Goal: Complete application form: Complete application form

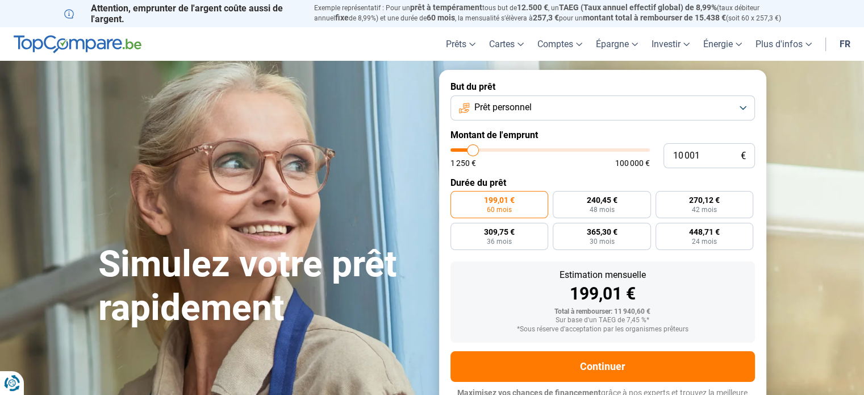
click at [524, 111] on span "Prêt personnel" at bounding box center [502, 107] width 57 height 12
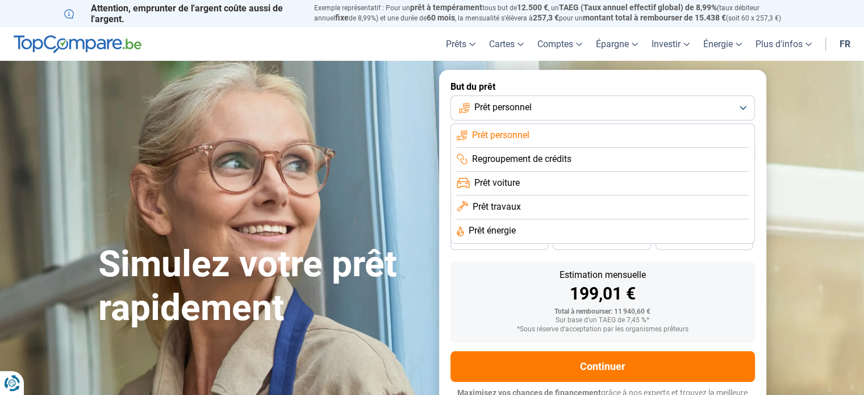
click at [528, 163] on span "Regroupement de crédits" at bounding box center [521, 159] width 99 height 12
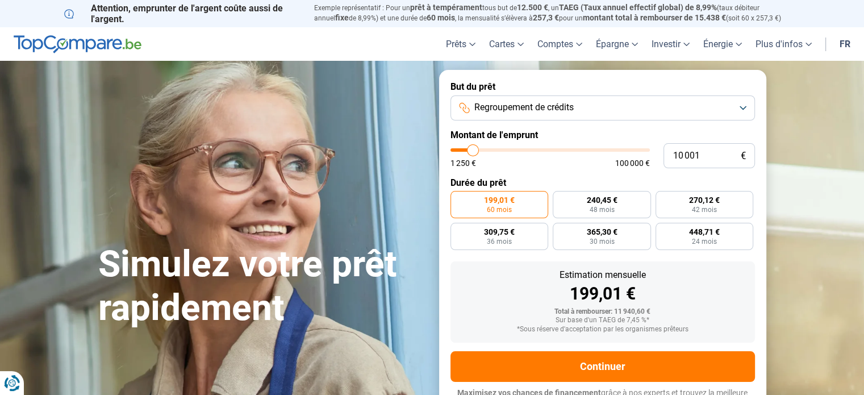
scroll to position [15, 0]
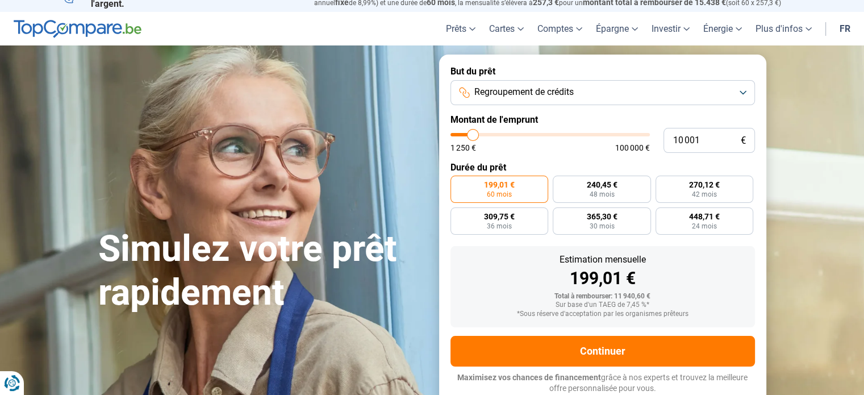
type input "10 500"
type input "10500"
type input "11 500"
type input "11500"
type input "11 750"
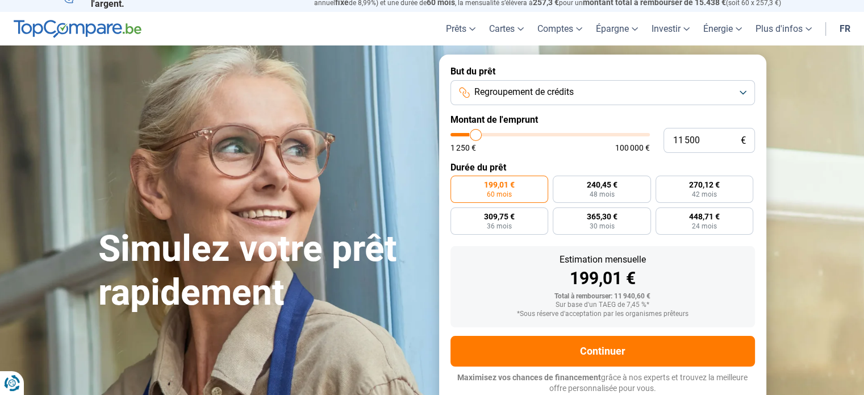
type input "11750"
type input "12 250"
type input "12250"
type input "12 500"
type input "12500"
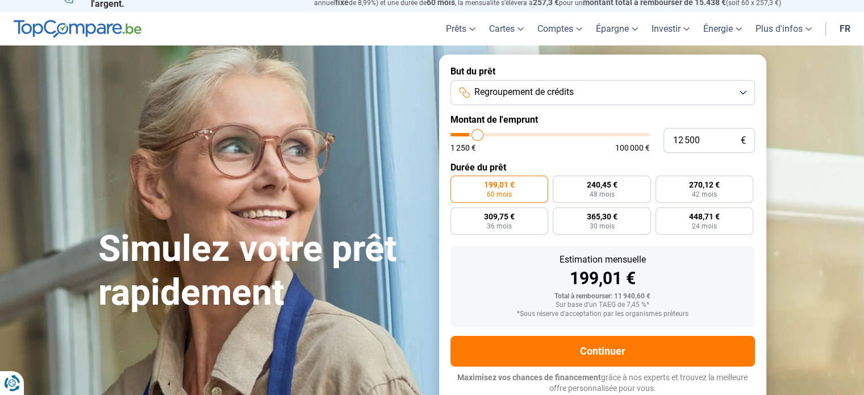
type input "13 000"
type input "13000"
type input "14 000"
type input "14000"
type input "15 250"
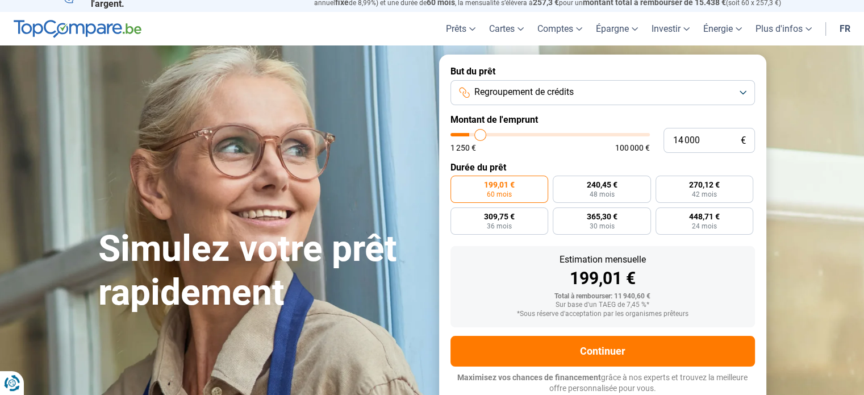
type input "15250"
type input "16 500"
type input "16500"
type input "17 750"
type input "17750"
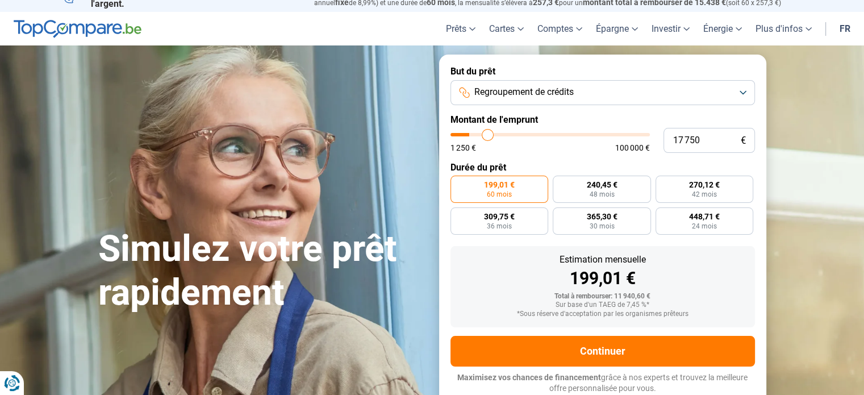
type input "18 750"
type input "18750"
type input "20 250"
type input "20250"
type input "21 750"
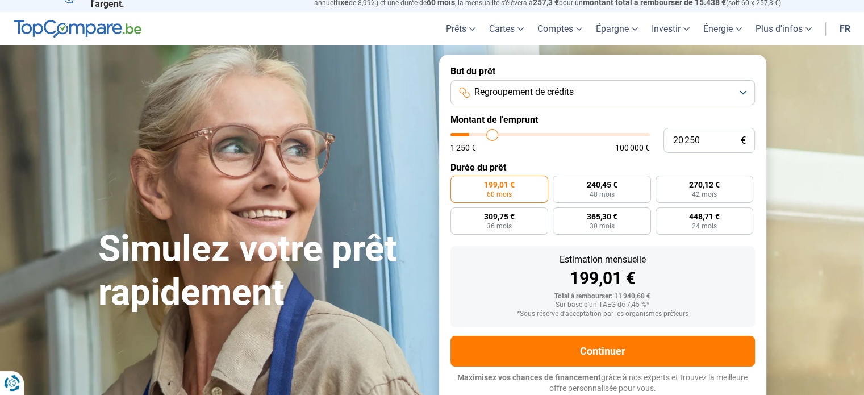
type input "21750"
type input "23 000"
type input "23000"
type input "24 000"
type input "24000"
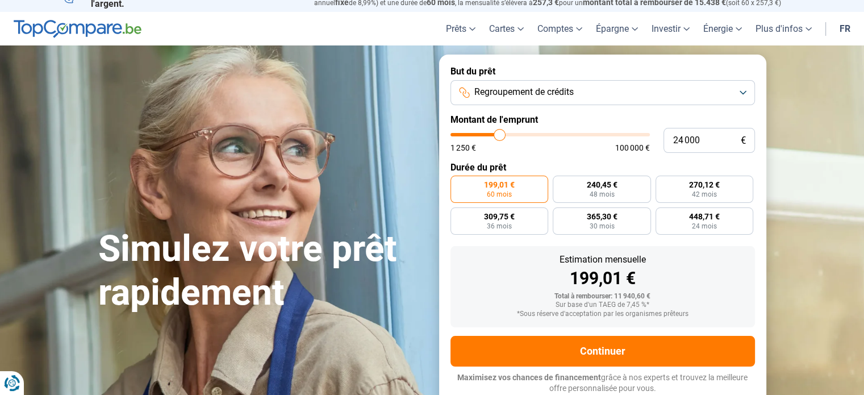
type input "24 750"
type input "24750"
type input "25 500"
type input "25500"
type input "26 250"
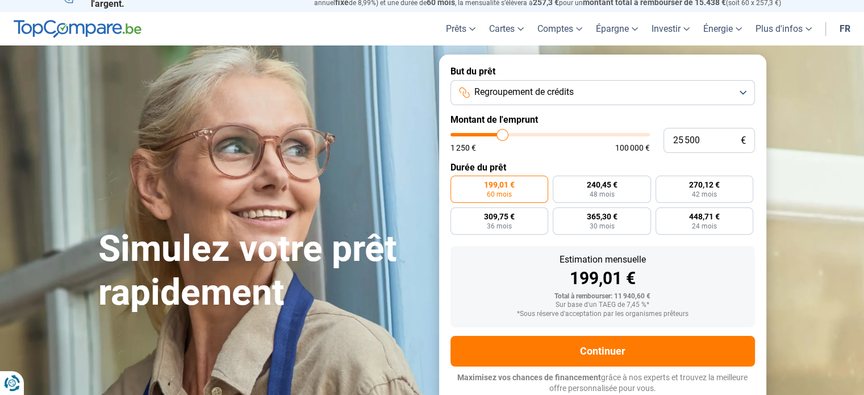
type input "26250"
type input "27 250"
type input "27250"
type input "27 500"
type input "27500"
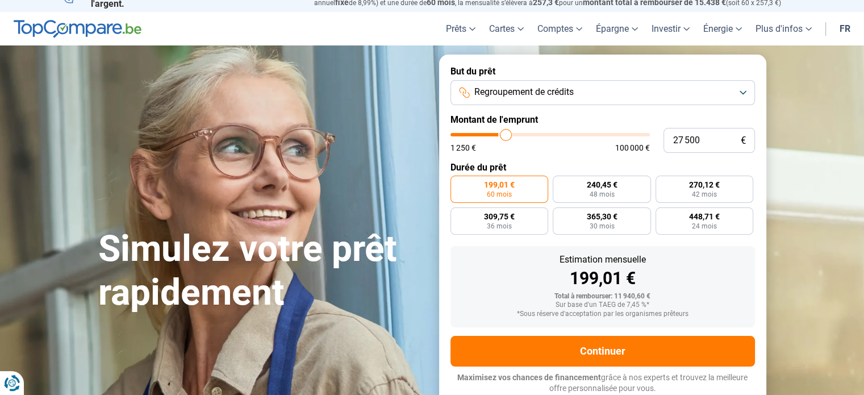
type input "28 000"
type input "28000"
type input "28 500"
type input "28500"
type input "28 750"
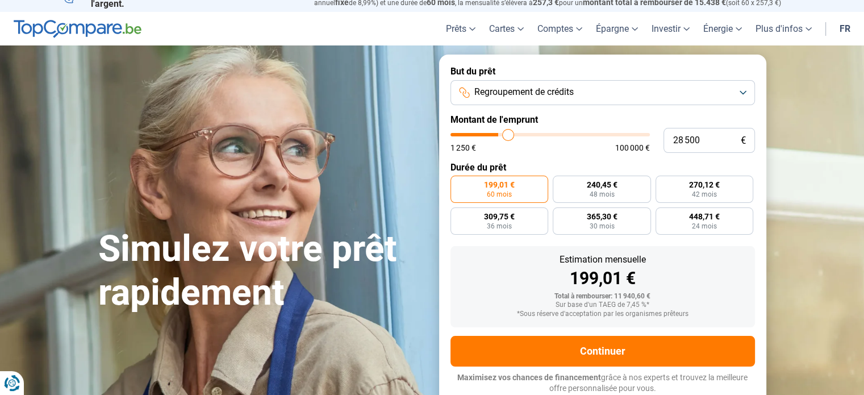
type input "28750"
type input "29 250"
type input "29250"
type input "29 750"
type input "29750"
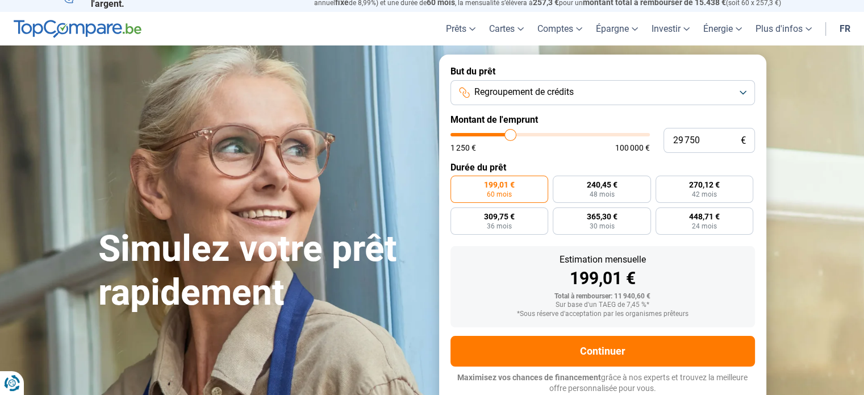
type input "30 500"
type input "30500"
type input "30 750"
type input "30750"
type input "31 000"
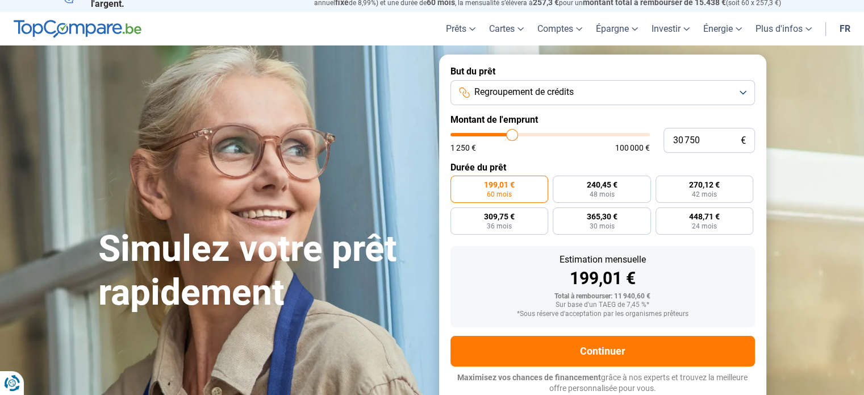
type input "31000"
type input "30 750"
type input "30750"
type input "30 250"
type input "30250"
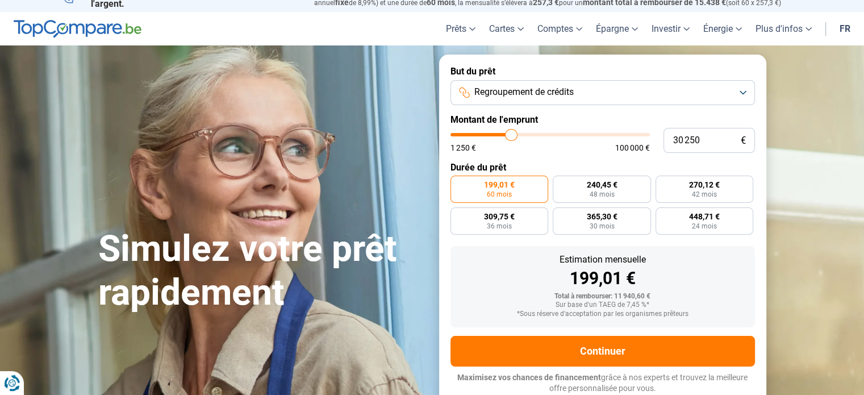
type input "29 750"
type input "29750"
type input "29 500"
type input "29500"
type input "29 250"
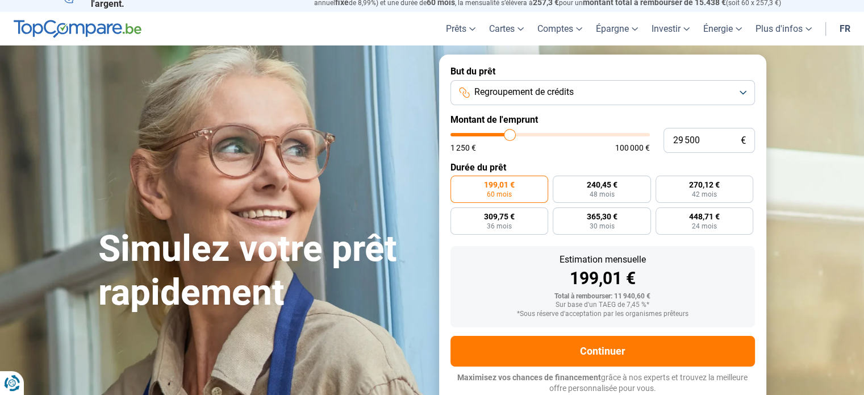
type input "29250"
type input "28 500"
type input "28500"
type input "27 500"
type input "27500"
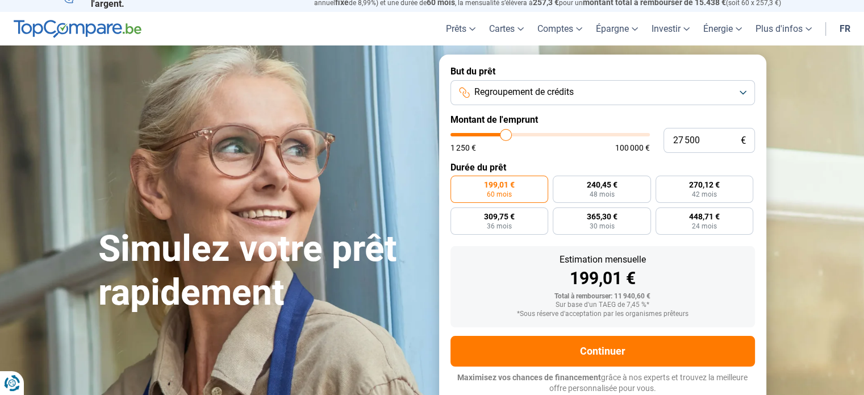
type input "26 750"
type input "26750"
type input "26 500"
type input "26500"
type input "26 250"
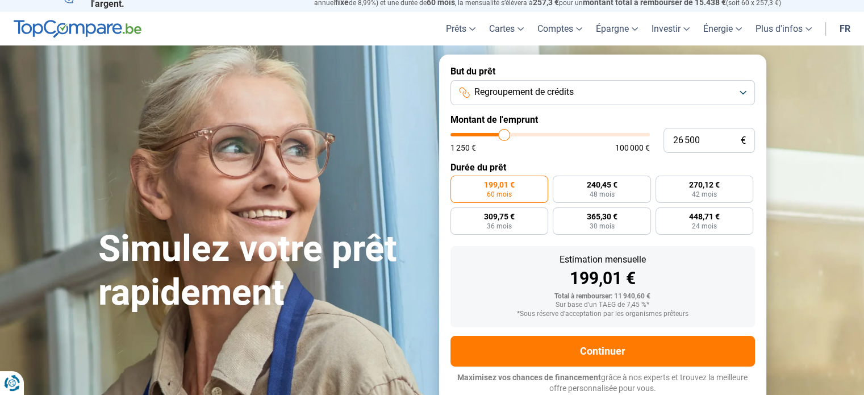
type input "26250"
type input "25 750"
type input "25750"
type input "25 250"
type input "25250"
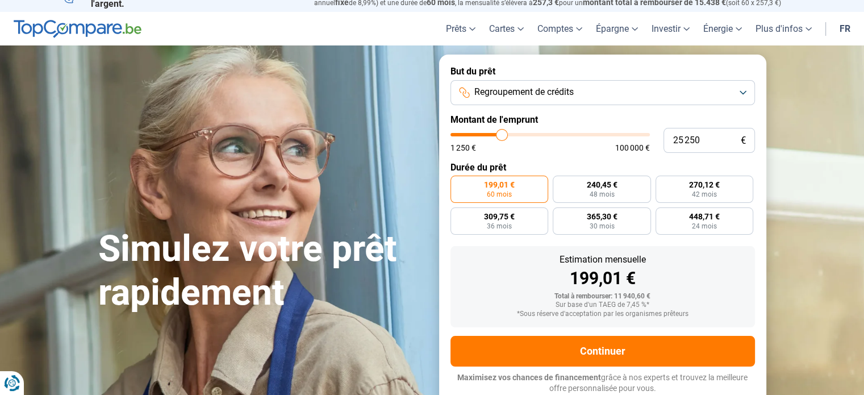
type input "24 500"
type input "24500"
type input "23 250"
type input "23250"
type input "22 000"
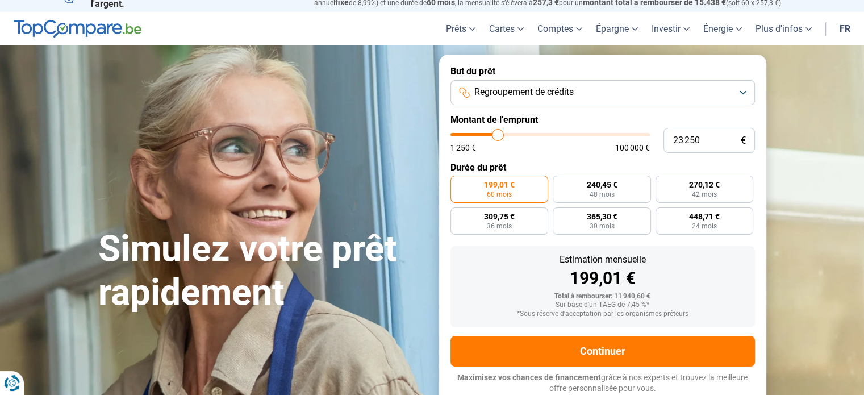
type input "22000"
type input "20 750"
type input "20750"
type input "19 000"
type input "19000"
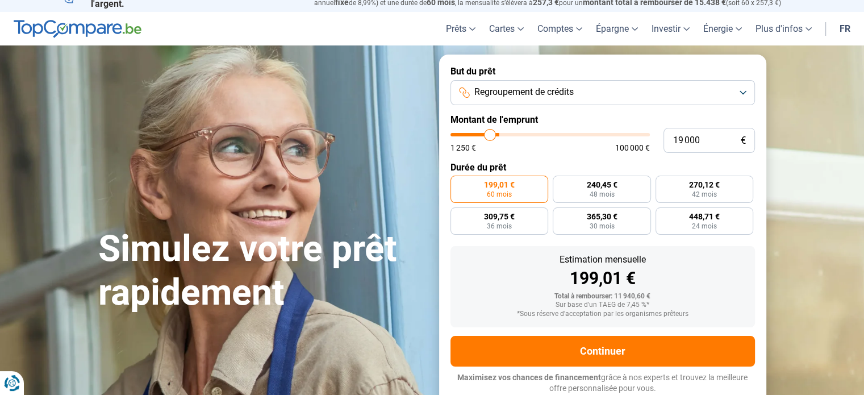
type input "18 000"
type input "18000"
type input "16 750"
type input "16750"
type input "16 500"
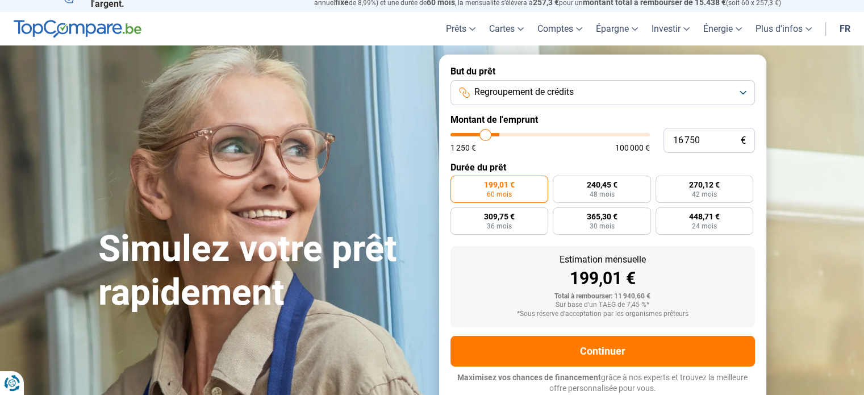
type input "16500"
type input "16 250"
type input "16250"
type input "15 750"
type input "15750"
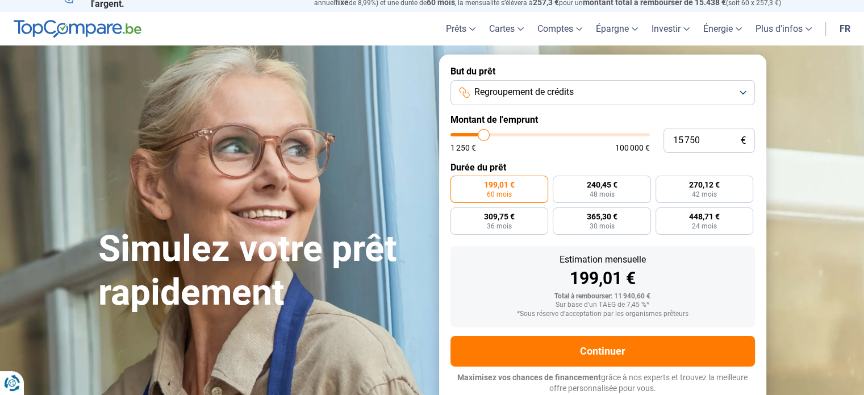
type input "15 500"
type input "15500"
type input "14 750"
type input "14750"
type input "13 250"
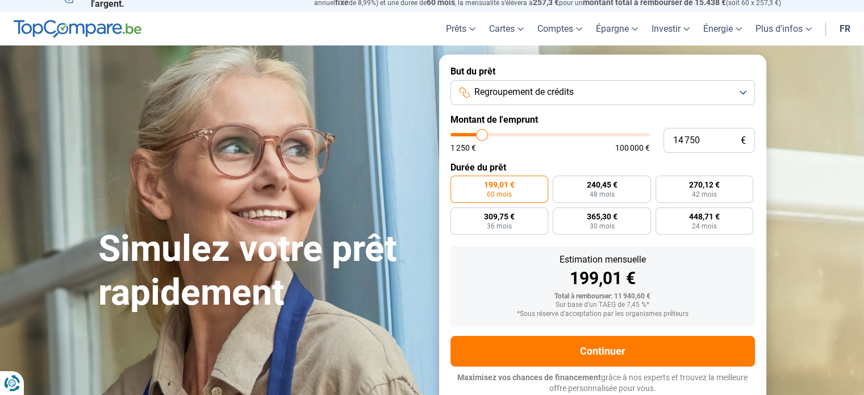
type input "13250"
type input "12 250"
type input "12250"
type input "11 750"
type input "11750"
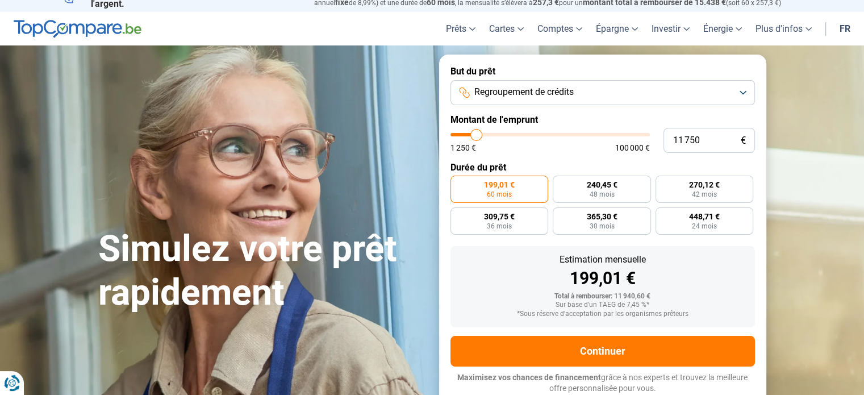
type input "11 500"
type input "11500"
type input "12 000"
type input "12000"
type input "12 250"
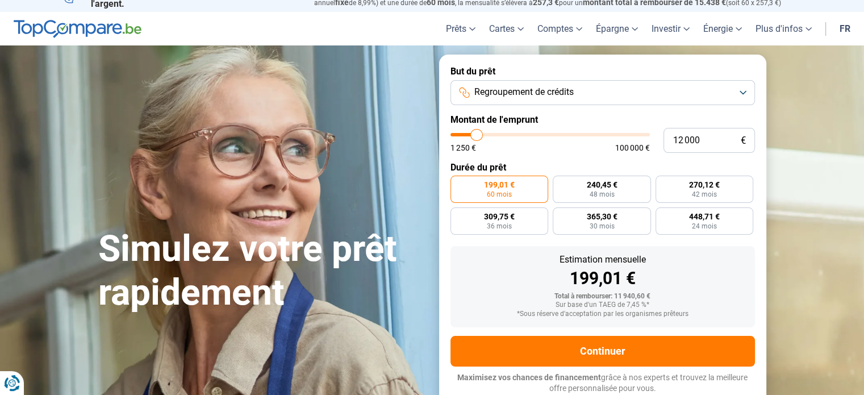
type input "12250"
type input "12 750"
type input "12750"
type input "13 000"
type input "13000"
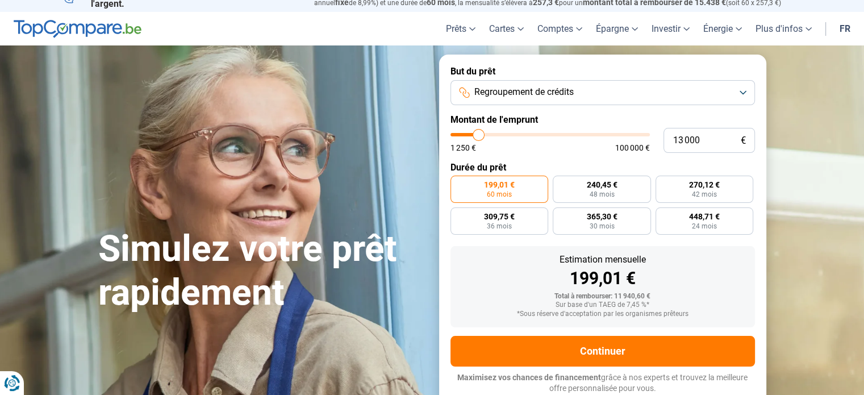
type input "13 250"
type input "13250"
type input "13 500"
type input "13500"
type input "13 750"
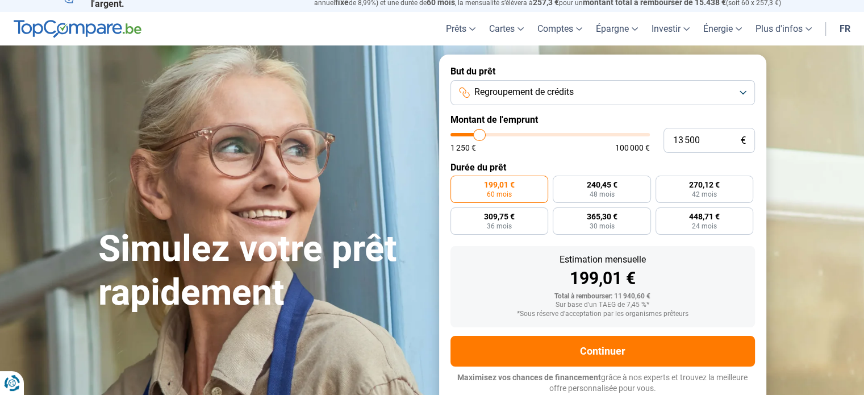
type input "13750"
type input "14 250"
type input "14250"
type input "14 500"
type input "14500"
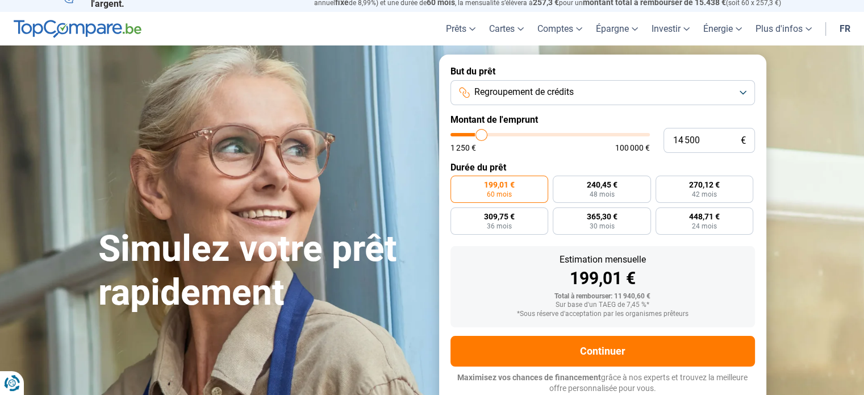
type input "14 750"
type input "14750"
type input "15 250"
type input "15250"
type input "15 500"
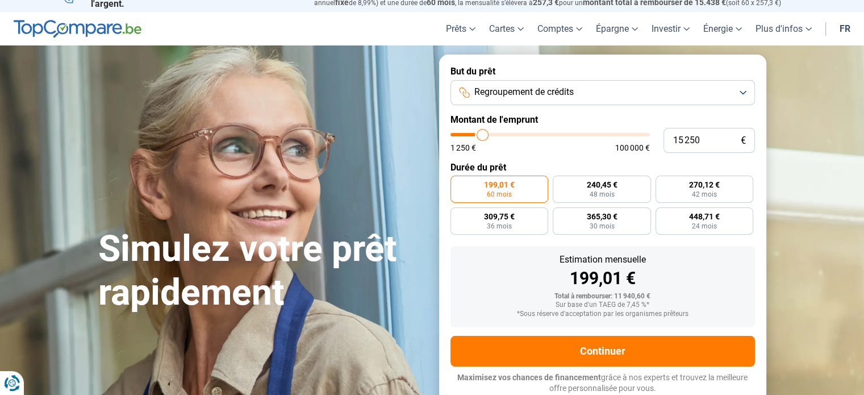
type input "15500"
type input "16 000"
type input "16000"
type input "16 250"
type input "16250"
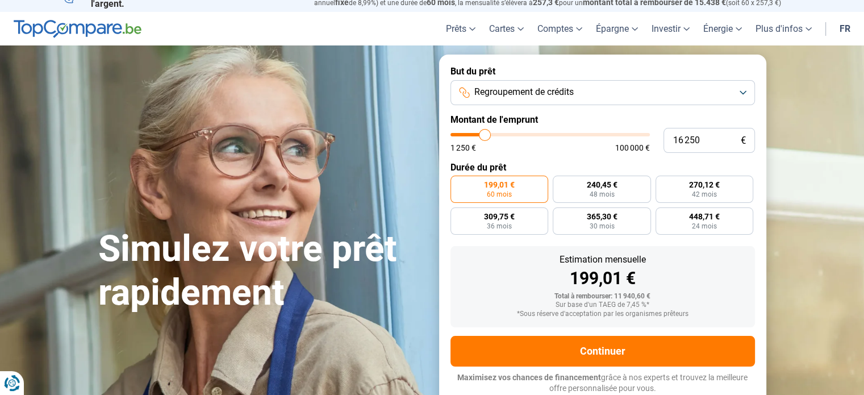
type input "16 750"
type input "16750"
type input "17 000"
type input "17000"
type input "17 500"
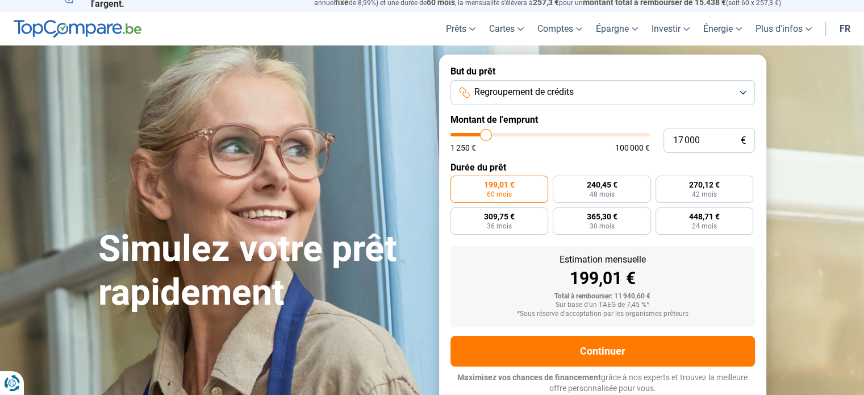
type input "17500"
type input "18 000"
type input "18000"
type input "18 750"
type input "18750"
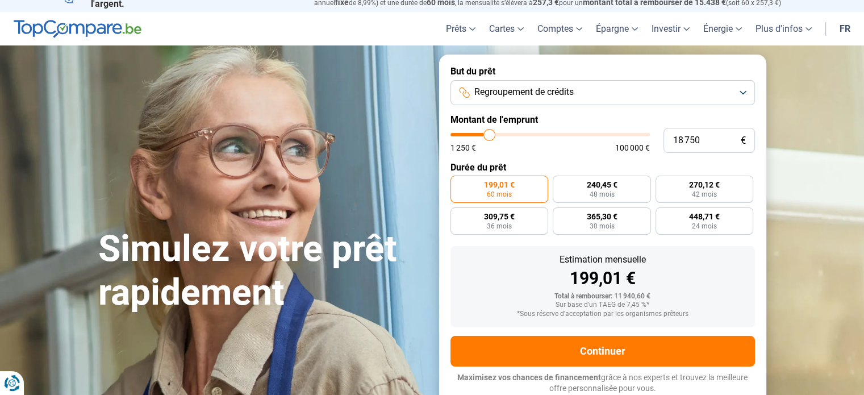
type input "19 000"
type input "19000"
type input "19 500"
type input "19500"
type input "19 250"
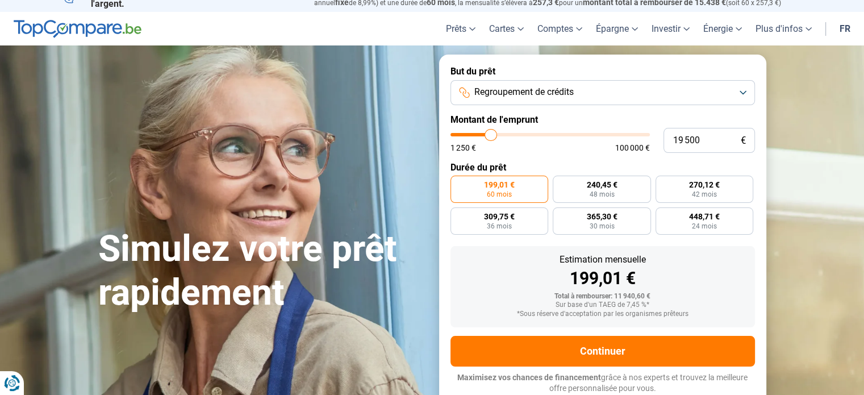
type input "19250"
type input "18 750"
type input "18750"
type input "18 500"
type input "18500"
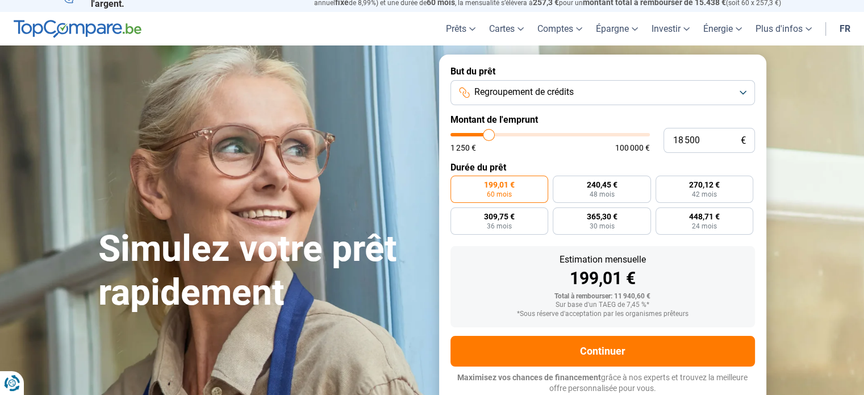
type input "18 250"
type input "18250"
type input "18 000"
type input "18000"
type input "17 750"
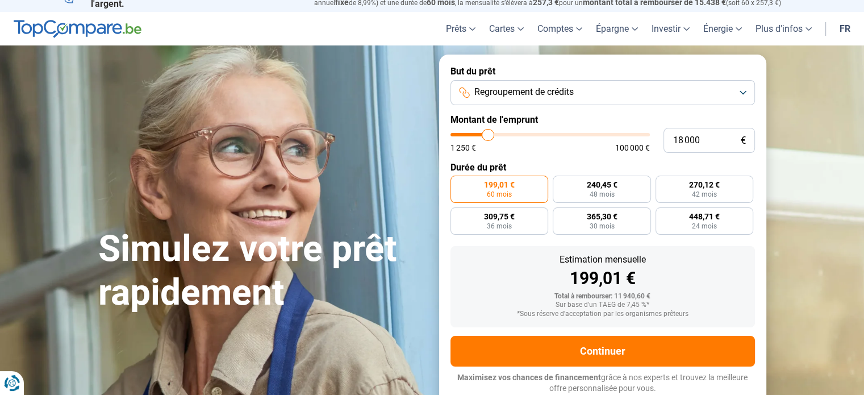
type input "17750"
type input "17 500"
type input "17500"
type input "17 750"
type input "17750"
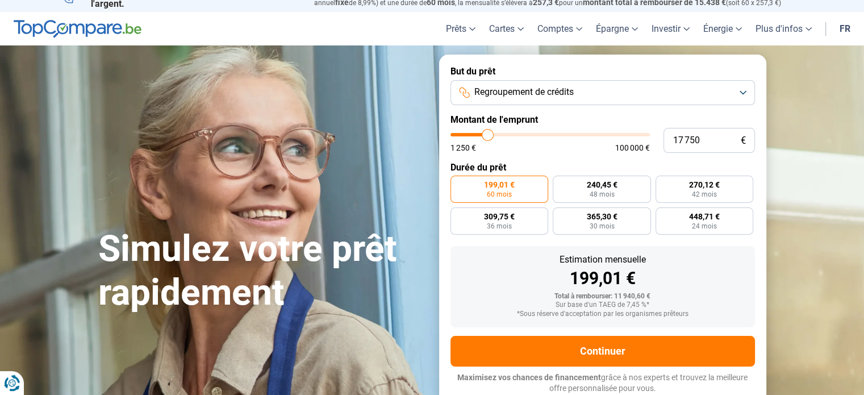
type input "18 250"
drag, startPoint x: 473, startPoint y: 135, endPoint x: 488, endPoint y: 141, distance: 17.3
type input "18250"
click at [488, 136] on input "range" at bounding box center [549, 134] width 199 height 3
radio input "false"
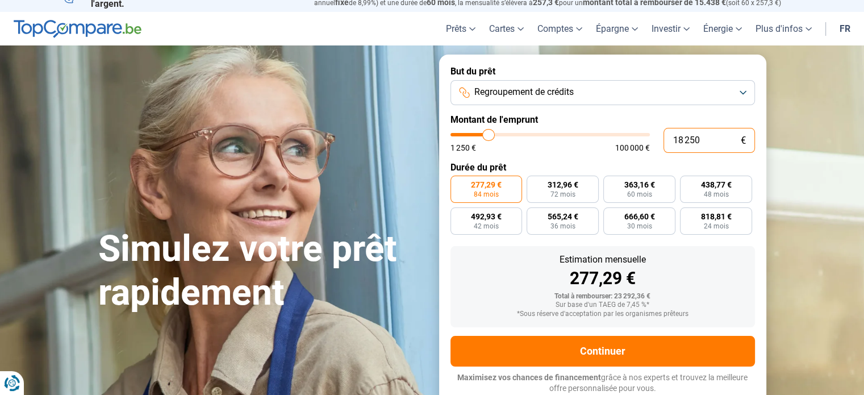
click at [711, 141] on input "18 250" at bounding box center [708, 140] width 91 height 25
type input "1 825"
type input "1750"
type input "182"
type input "1250"
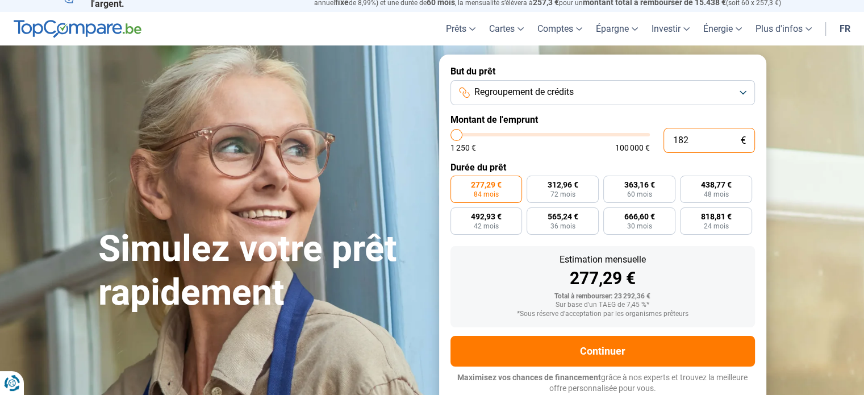
type input "18"
type input "1250"
type input "1 250"
type input "1250"
radio input "true"
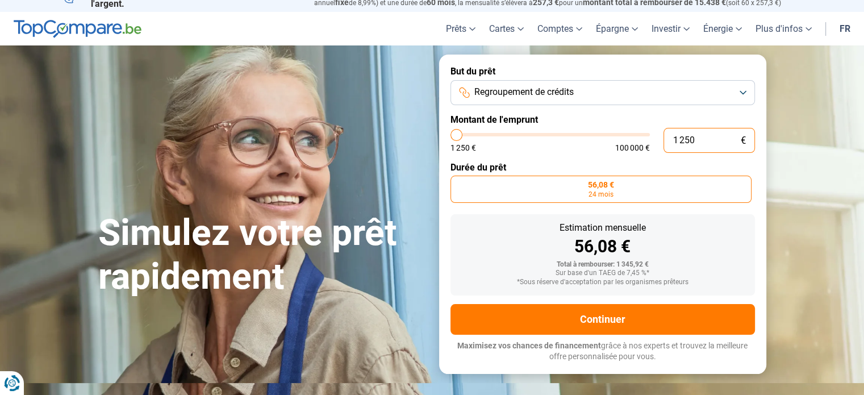
type input "12 505"
type input "12500"
type input "125 050"
type input "100000"
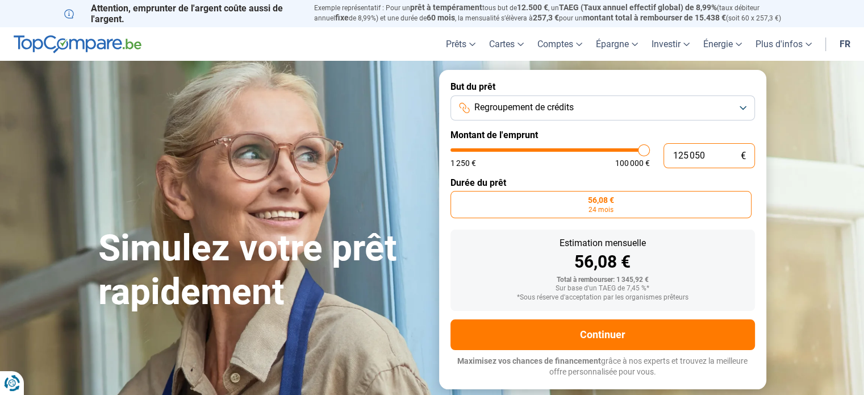
type input "12 505"
type input "12500"
type input "1 250"
type input "1250"
type input "125"
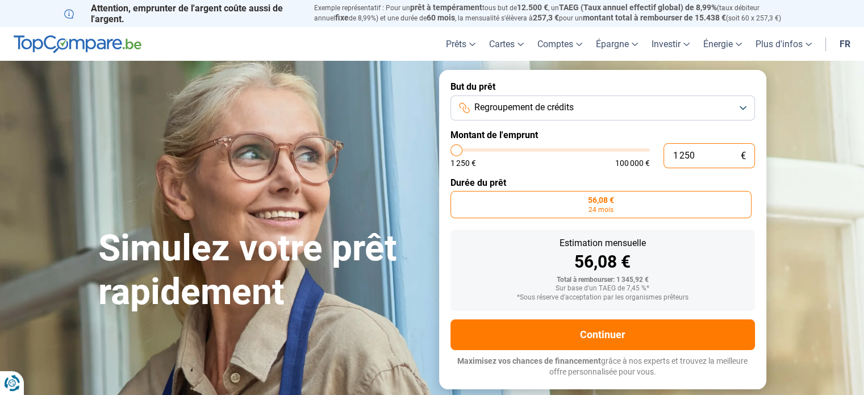
type input "1250"
type input "12"
type input "1250"
type input "1"
type input "1250"
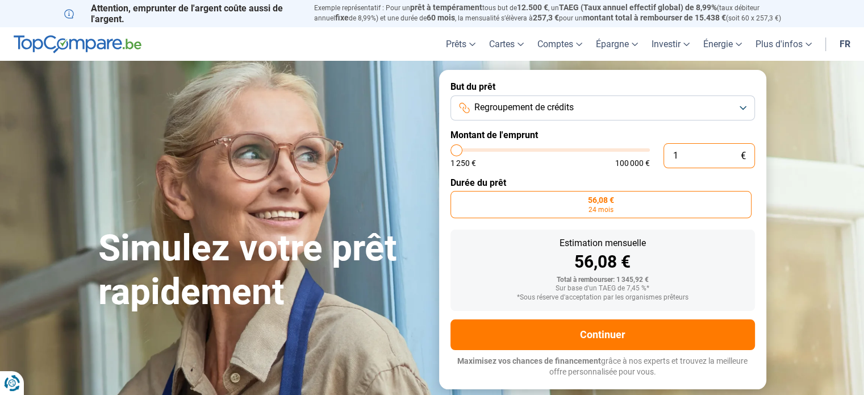
type input "18"
type input "1250"
type input "185"
type input "1250"
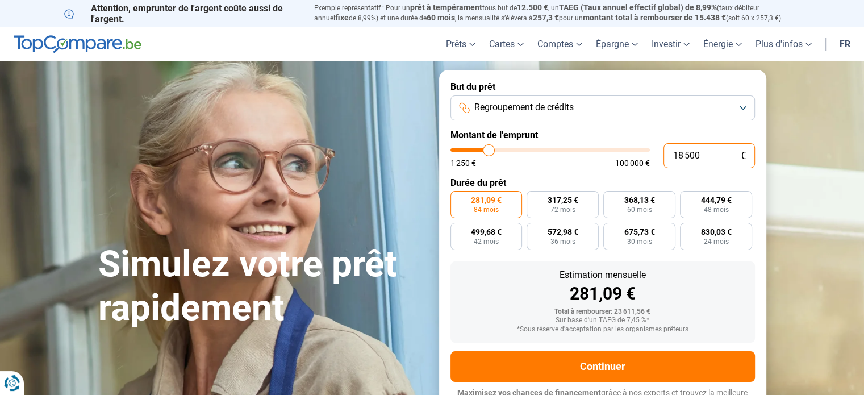
scroll to position [15, 0]
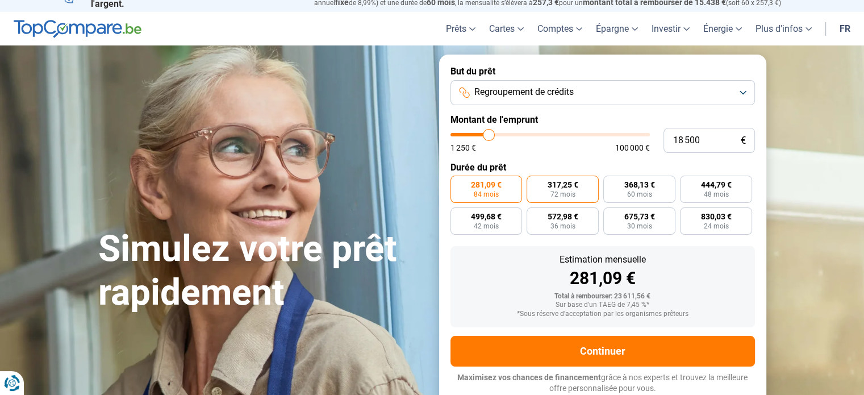
click at [565, 187] on span "317,25 €" at bounding box center [563, 185] width 31 height 8
click at [534, 183] on input "317,25 € 72 mois" at bounding box center [529, 178] width 7 height 7
drag, startPoint x: 709, startPoint y: 137, endPoint x: 671, endPoint y: 139, distance: 38.1
click at [671, 139] on input "18 500" at bounding box center [708, 140] width 91 height 25
click at [546, 156] on form "But du prêt Regroupement de crédits Montant de l'emprunt 18 500 € 1 250 € 100 0…" at bounding box center [602, 230] width 327 height 350
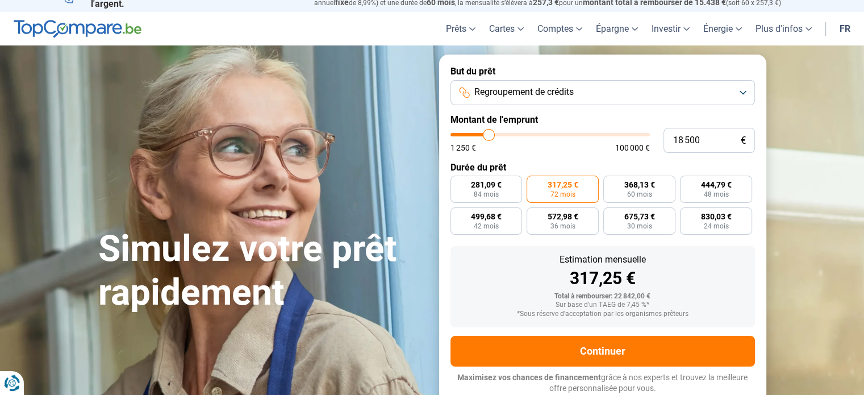
click at [355, 73] on div "Simulez votre prêt rapidement But du prêt Regroupement de crédits Montant de l'…" at bounding box center [432, 230] width 682 height 350
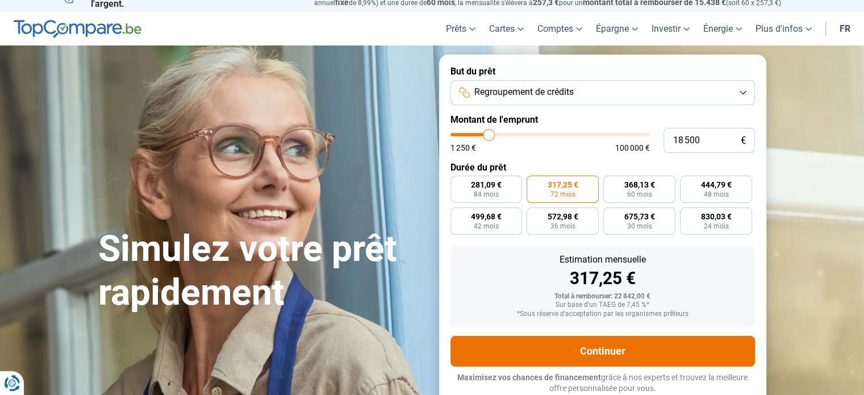
click at [609, 354] on button "Continuer" at bounding box center [602, 351] width 304 height 31
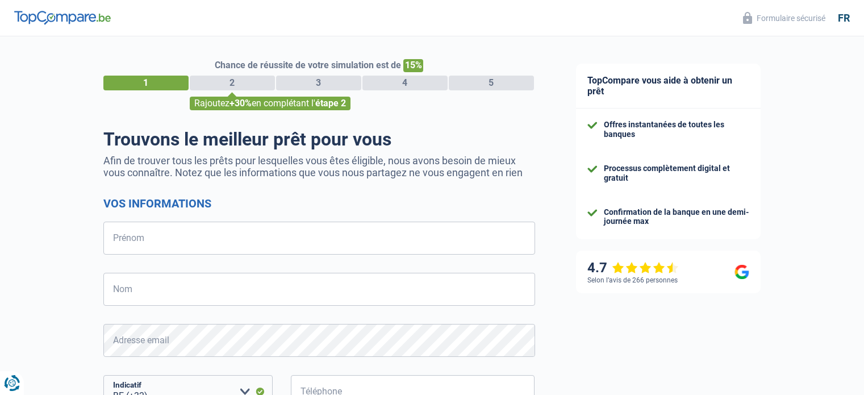
select select "32"
click at [133, 244] on input "Prénom" at bounding box center [319, 238] width 432 height 33
type input "[PERSON_NAME]"
type input "maerscchalck"
type input "483033647"
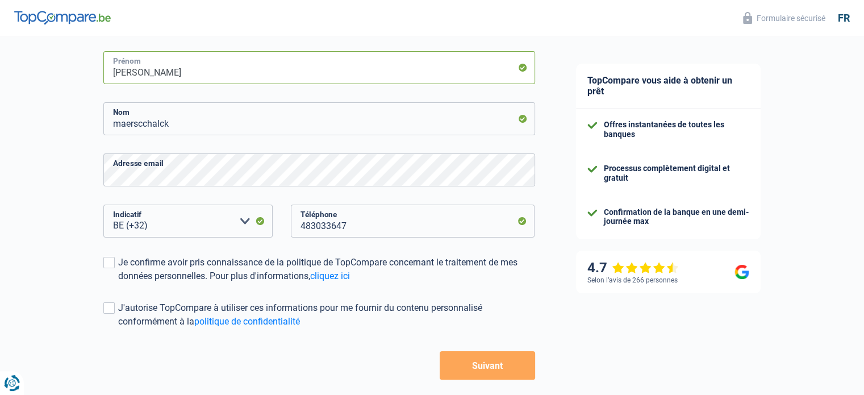
scroll to position [223, 0]
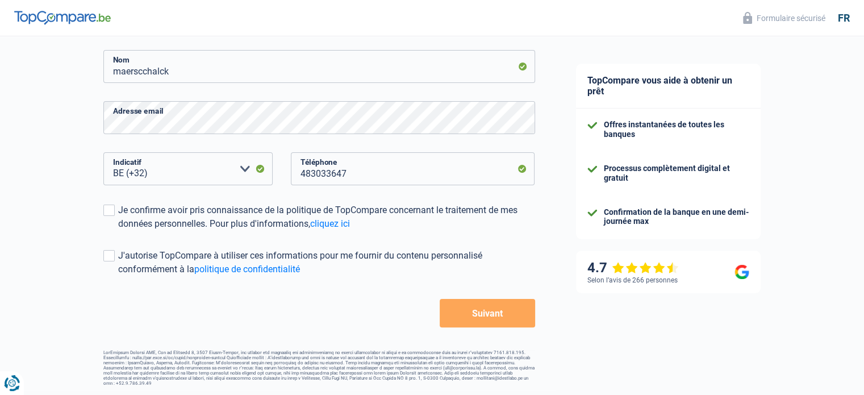
drag, startPoint x: 105, startPoint y: 210, endPoint x: 120, endPoint y: 244, distance: 37.9
click at [108, 212] on span at bounding box center [108, 209] width 11 height 11
click at [118, 231] on input "Je confirme avoir pris connaissance de la politique de TopCompare concernant le…" at bounding box center [118, 231] width 0 height 0
click at [110, 257] on span at bounding box center [108, 255] width 11 height 11
click at [118, 276] on input "J'autorise TopCompare à utiliser ces informations pour me fournir du contenu pe…" at bounding box center [118, 276] width 0 height 0
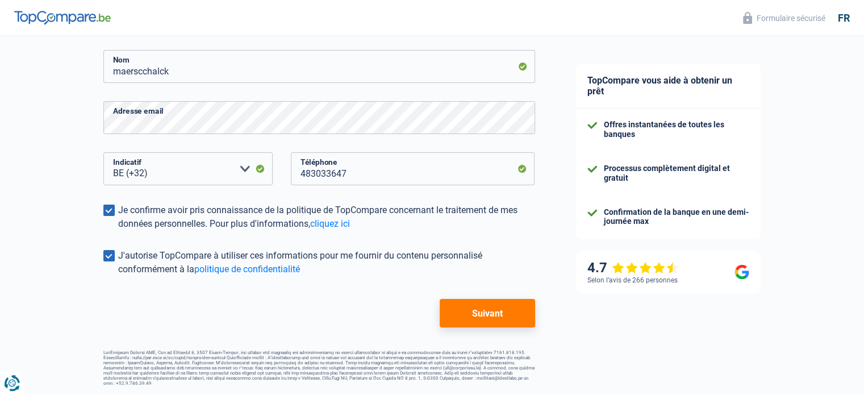
click at [492, 315] on button "Suivant" at bounding box center [487, 313] width 95 height 28
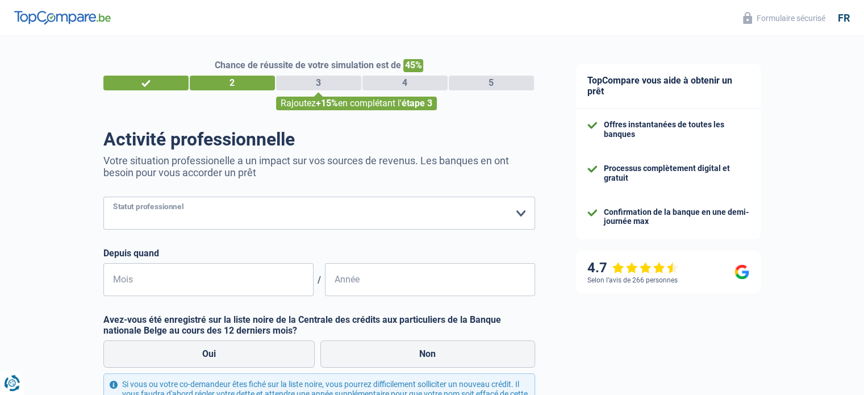
click at [237, 212] on select "Ouvrier Employé privé Employé public Invalide Indépendant Pensionné Chômeur Mut…" at bounding box center [319, 213] width 432 height 33
select select "privateEmployee"
click at [103, 197] on select "Ouvrier Employé privé Employé public Invalide Indépendant Pensionné Chômeur Mut…" at bounding box center [319, 213] width 432 height 33
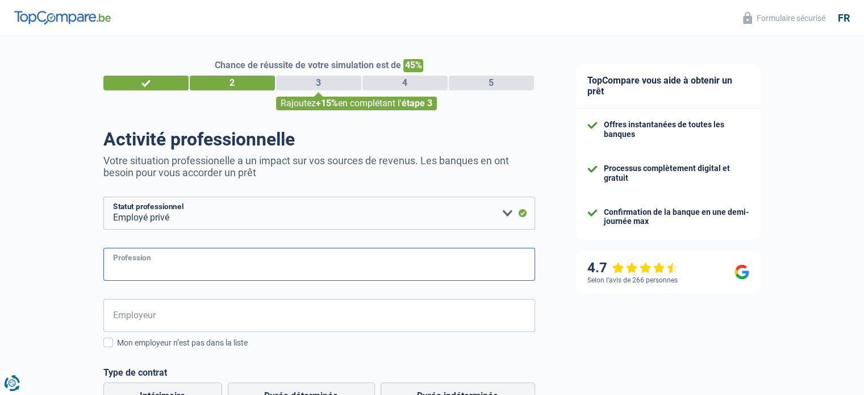
click at [162, 267] on input "Profession" at bounding box center [319, 264] width 432 height 33
type input "assistante sociale"
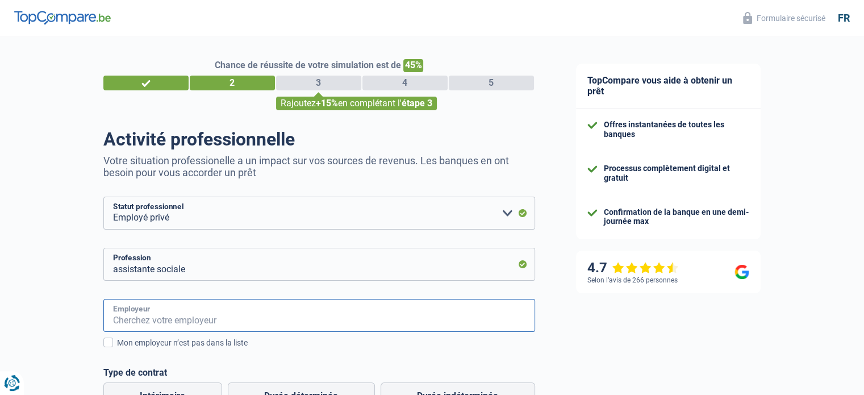
click at [191, 320] on input "Employeur" at bounding box center [319, 315] width 432 height 33
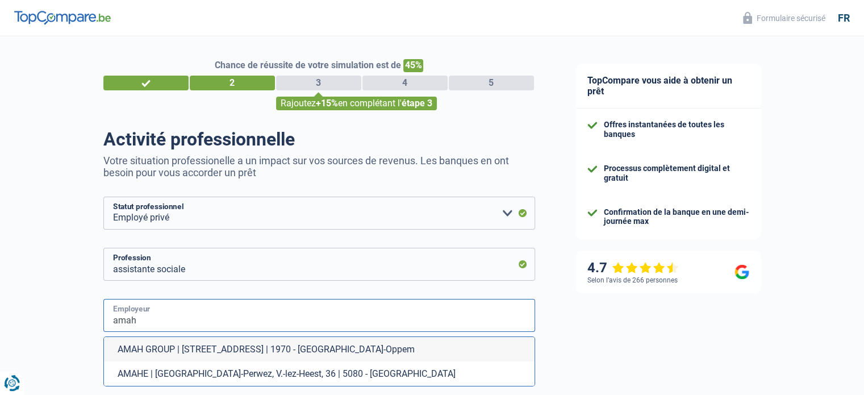
scroll to position [114, 0]
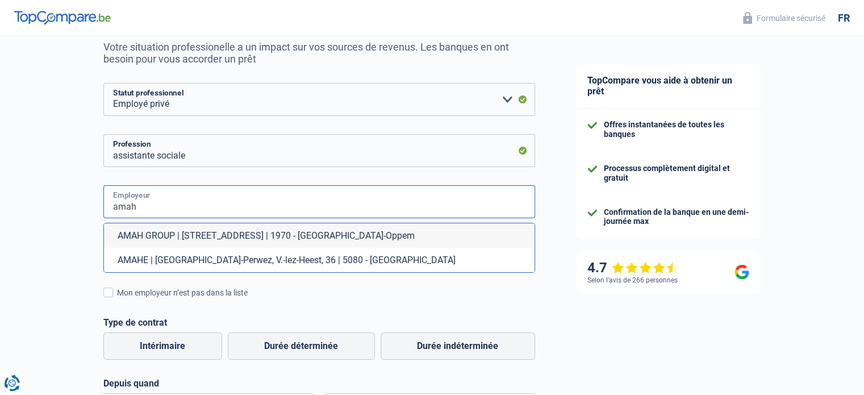
type input "amah"
click at [62, 245] on div "Chance de réussite de votre simulation est de 45% 1 2 3 4 5 Rajoutez +15% en co…" at bounding box center [277, 288] width 555 height 741
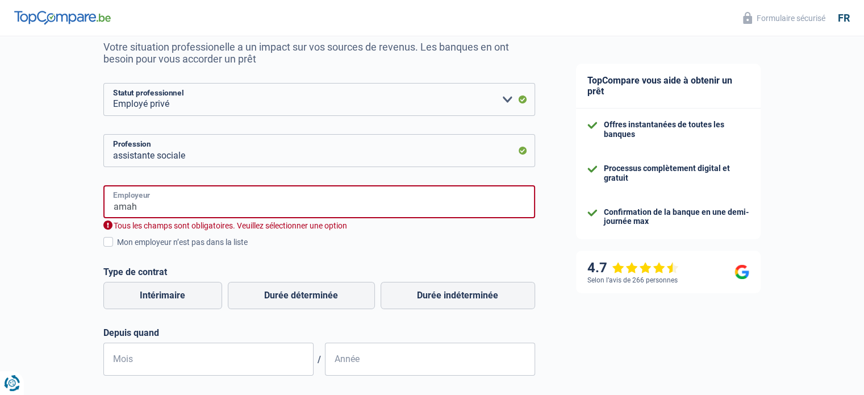
click at [156, 199] on input "amah" at bounding box center [319, 201] width 432 height 33
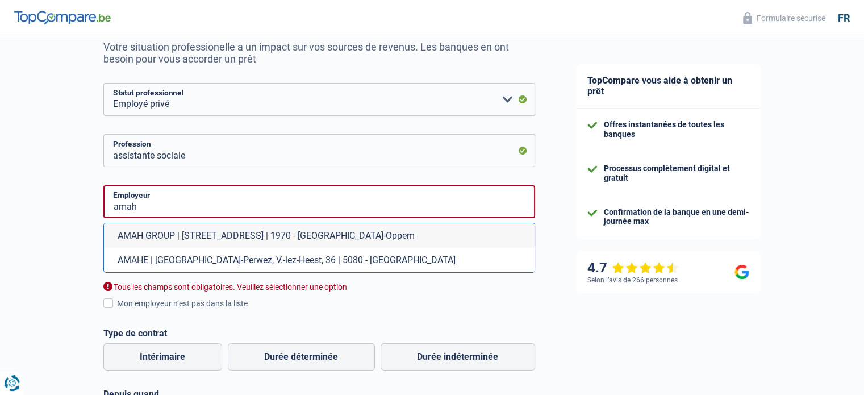
drag, startPoint x: 41, startPoint y: 233, endPoint x: 56, endPoint y: 232, distance: 15.4
click at [43, 233] on div "Chance de réussite de votre simulation est de 45% 1 2 3 4 5 Rajoutez +15% en co…" at bounding box center [277, 293] width 555 height 751
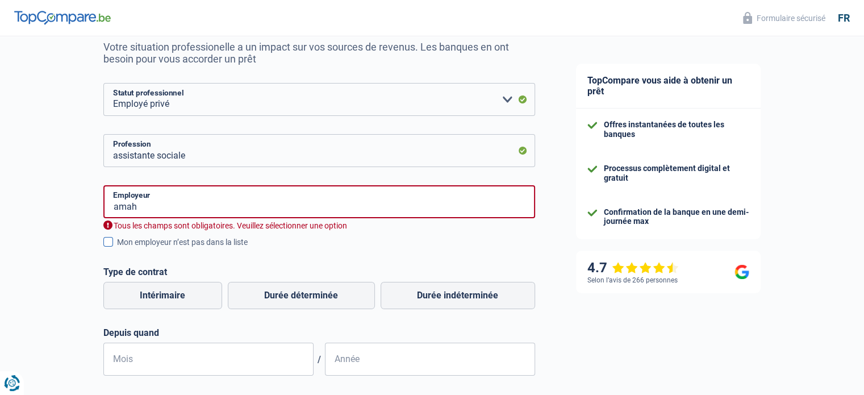
click at [107, 240] on span at bounding box center [108, 242] width 10 height 10
click at [117, 248] on input "Mon employeur n’est pas dans la liste" at bounding box center [117, 248] width 0 height 0
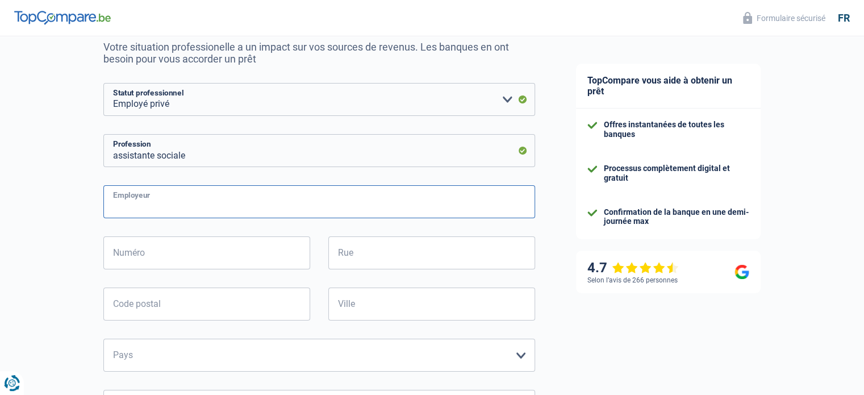
click at [210, 202] on input "Employeur" at bounding box center [319, 201] width 432 height 33
type input "a"
type input "amah"
click at [177, 253] on input "Numéro" at bounding box center [206, 252] width 207 height 33
type input "30"
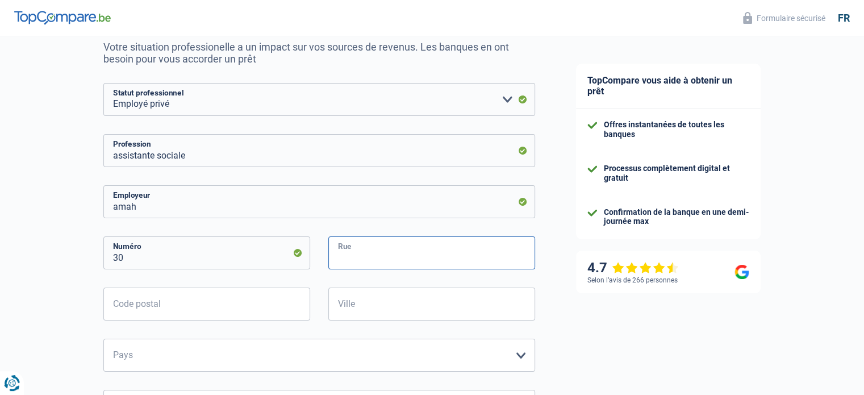
click at [369, 264] on input "Rue" at bounding box center [431, 252] width 207 height 33
type input "rue du tchaurnia"
type input "5560"
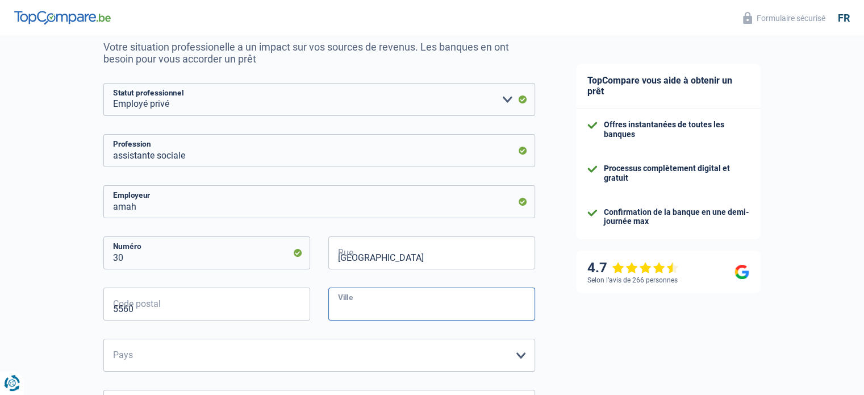
type input "houyet"
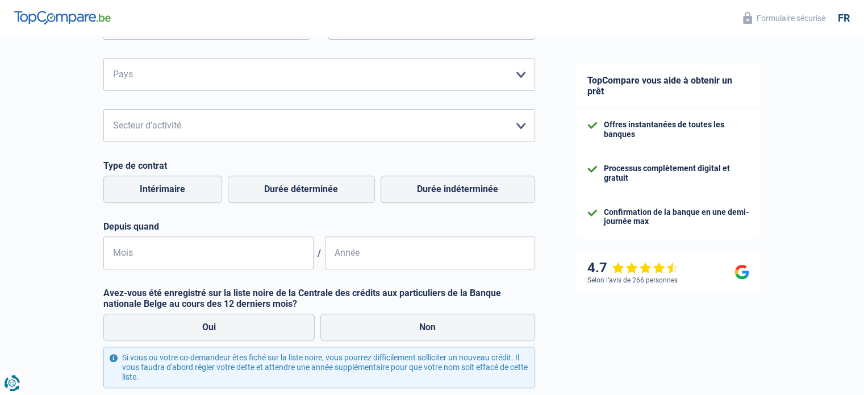
scroll to position [398, 0]
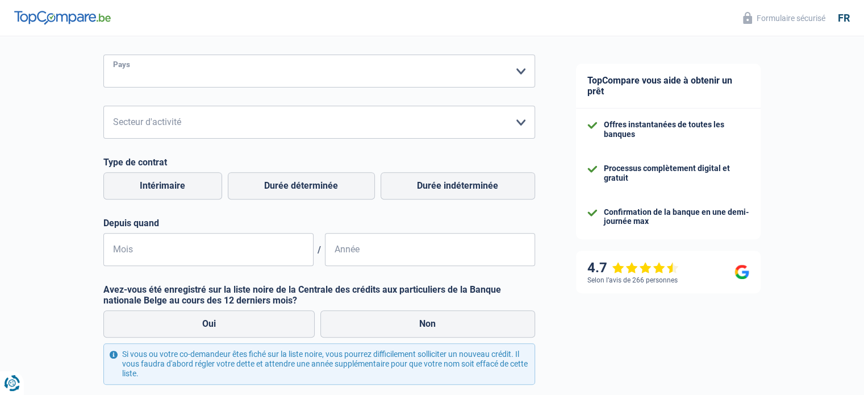
click at [233, 71] on select "Belgique France Allemagne Italie Luxembourg Pays-Bas Espagne Suisse Veuillez sé…" at bounding box center [319, 71] width 432 height 33
select select "BE"
click at [103, 55] on select "Belgique France Allemagne Italie Luxembourg Pays-Bas Espagne Suisse Veuillez sé…" at bounding box center [319, 71] width 432 height 33
click at [140, 129] on select "Agriculture/Pêche Industrie Horeca Courier/Fitness/Taxi Construction Banques/As…" at bounding box center [319, 122] width 432 height 33
select select "smallCompanies"
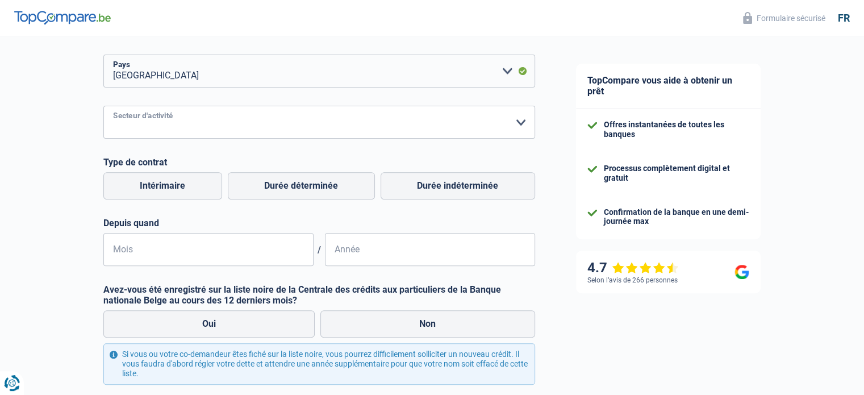
click at [103, 106] on select "Agriculture/Pêche Industrie Horeca Courier/Fitness/Taxi Construction Banques/As…" at bounding box center [319, 122] width 432 height 33
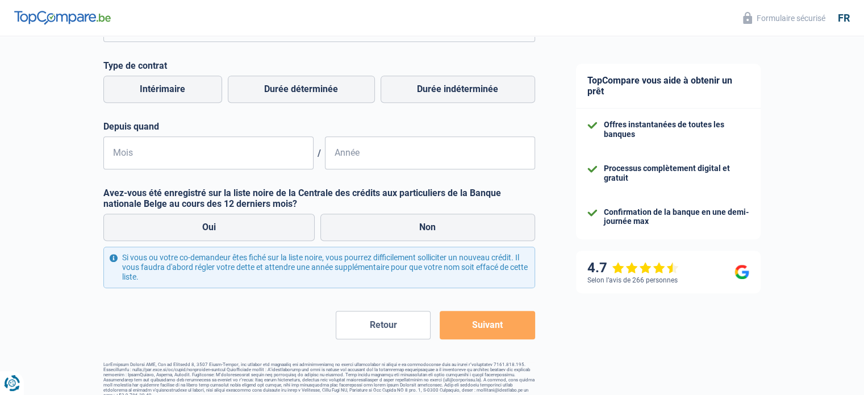
scroll to position [506, 0]
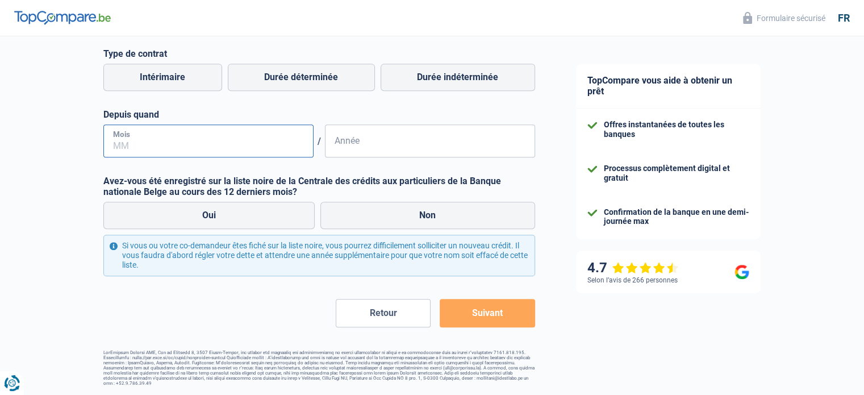
click at [185, 151] on input "Mois" at bounding box center [208, 140] width 210 height 33
type input "11"
click at [361, 145] on input "Année" at bounding box center [430, 140] width 210 height 33
type input "2024"
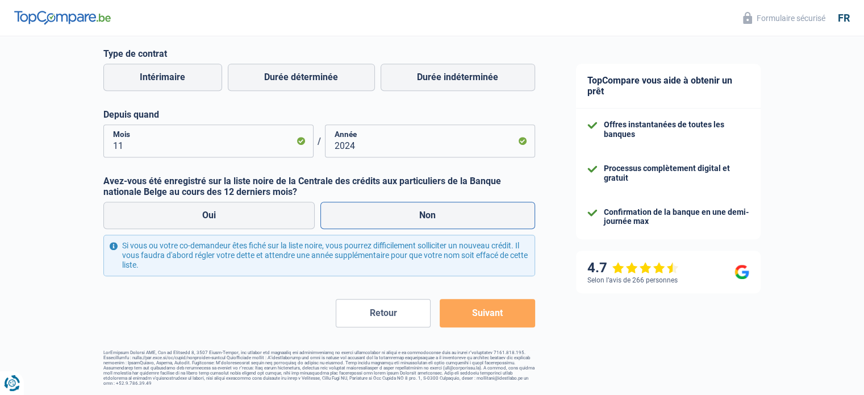
click at [398, 216] on label "Non" at bounding box center [427, 215] width 215 height 27
click at [398, 216] on input "Non" at bounding box center [427, 215] width 215 height 27
radio input "true"
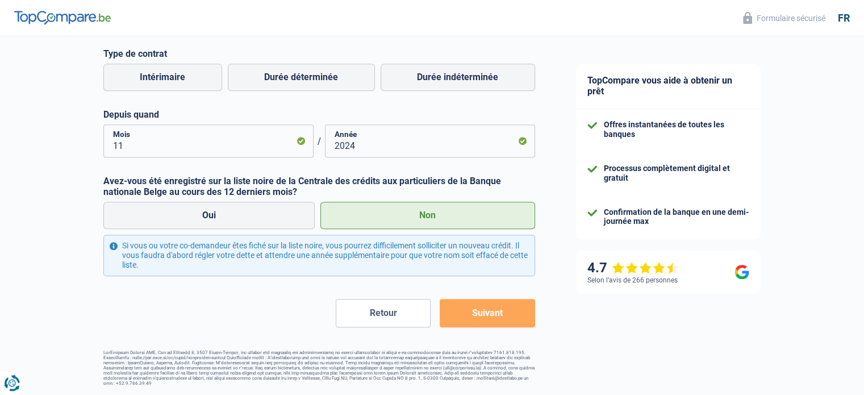
click at [471, 313] on button "Suivant" at bounding box center [487, 313] width 95 height 28
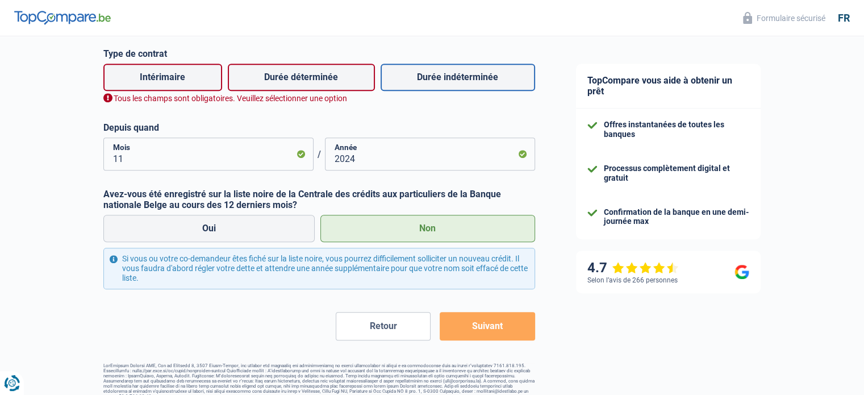
click at [466, 79] on label "Durée indéterminée" at bounding box center [458, 77] width 154 height 27
click at [466, 79] on input "Durée indéterminée" at bounding box center [458, 77] width 154 height 27
radio input "true"
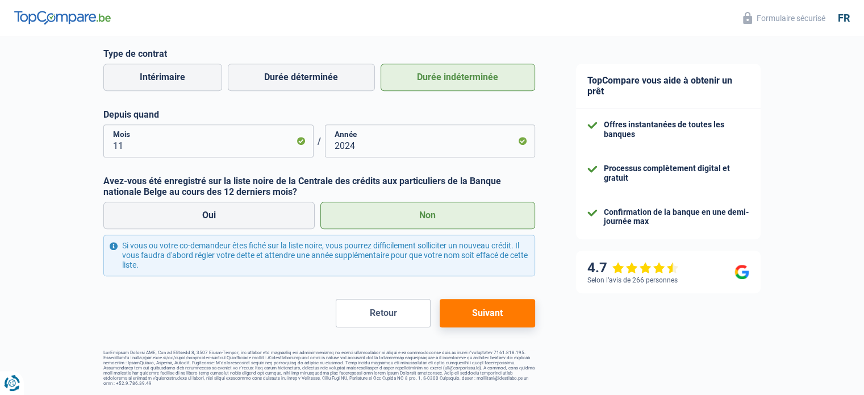
click at [507, 315] on button "Suivant" at bounding box center [487, 313] width 95 height 28
